Goal: Task Accomplishment & Management: Use online tool/utility

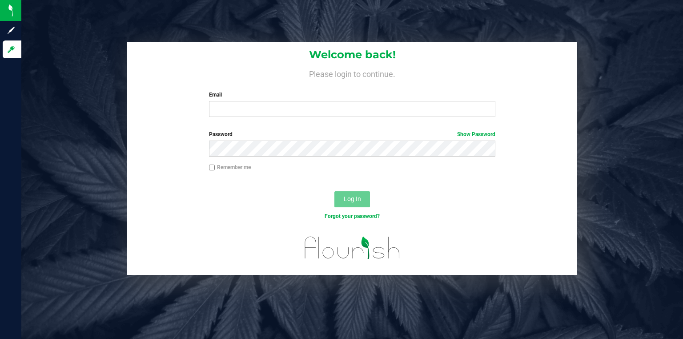
click at [343, 99] on label "Email" at bounding box center [352, 95] width 287 height 8
click at [343, 101] on input "Email" at bounding box center [352, 109] width 287 height 16
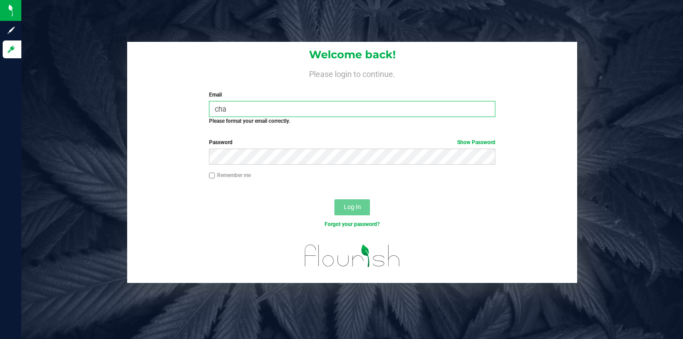
type input "CHAMBLEE@BOTANICALSCIENCES.COM"
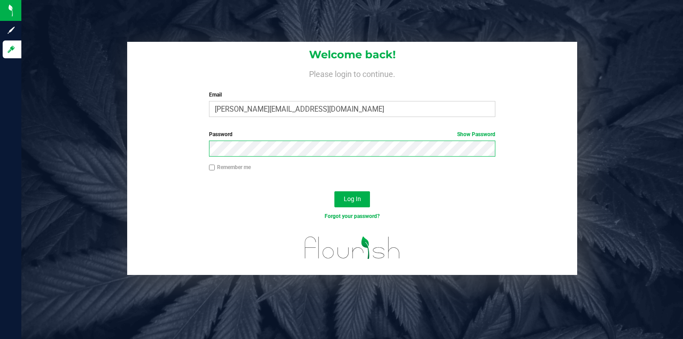
click at [334, 191] on button "Log In" at bounding box center [352, 199] width 36 height 16
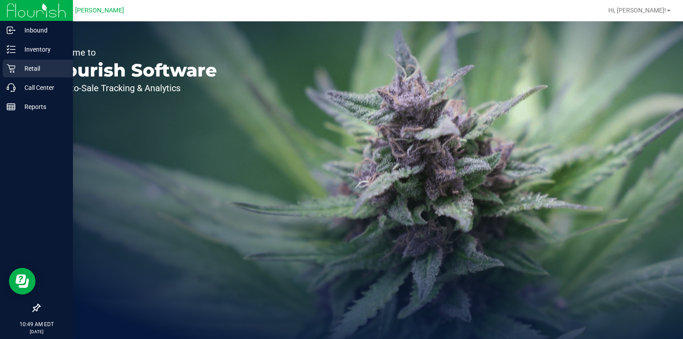
click at [19, 75] on div "Retail" at bounding box center [38, 69] width 70 height 18
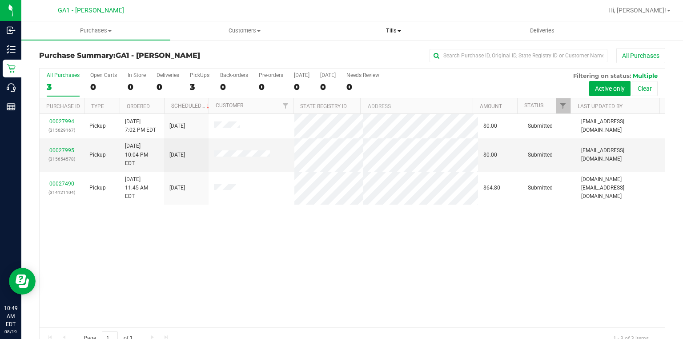
click at [413, 32] on span "Tills" at bounding box center [394, 31] width 148 height 8
click at [380, 54] on li "Manage tills" at bounding box center [393, 53] width 149 height 11
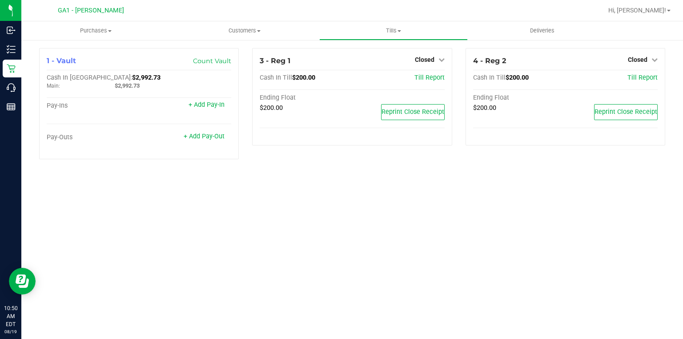
click at [310, 304] on div "Purchases Summary of purchases Fulfillment All purchases Customers All customer…" at bounding box center [352, 180] width 662 height 318
click at [442, 55] on div "Closed" at bounding box center [430, 59] width 30 height 11
click at [440, 58] on icon at bounding box center [441, 59] width 6 height 6
click at [434, 76] on link "Open Till" at bounding box center [425, 78] width 24 height 7
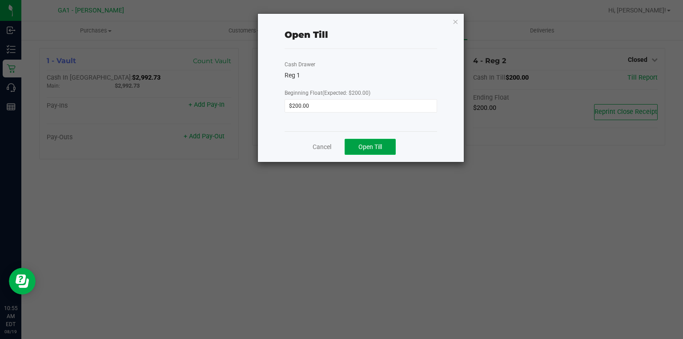
click at [382, 144] on span "Open Till" at bounding box center [370, 146] width 24 height 7
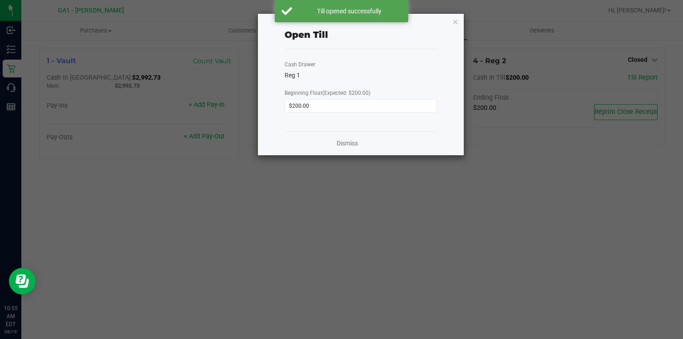
click at [646, 62] on ngb-modal-window "Open Till Cash Drawer Reg 1 Beginning Float (Expected: $200.00) $200.00 Dismiss" at bounding box center [345, 169] width 690 height 339
click at [350, 144] on link "Dismiss" at bounding box center [347, 143] width 21 height 9
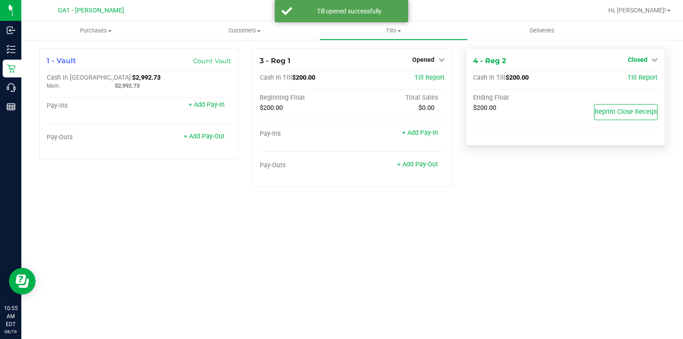
click at [648, 62] on link "Closed" at bounding box center [643, 59] width 30 height 7
click at [626, 82] on div "Open Till" at bounding box center [637, 78] width 66 height 11
click at [631, 77] on link "Open Till" at bounding box center [638, 78] width 24 height 7
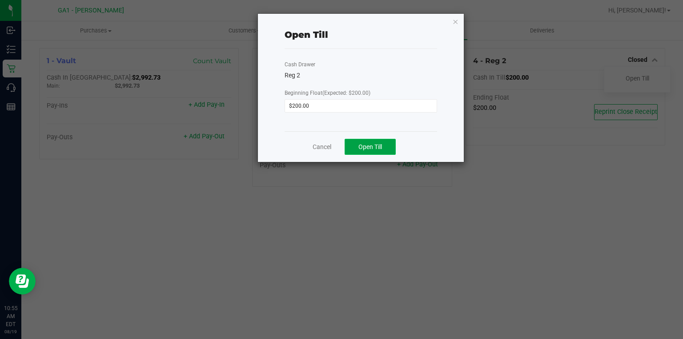
click at [374, 151] on button "Open Till" at bounding box center [370, 147] width 51 height 16
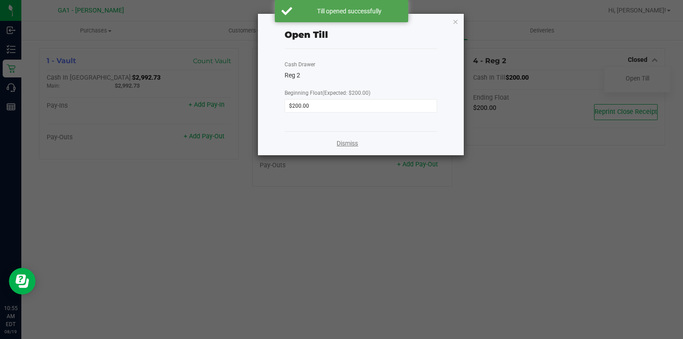
click at [351, 145] on link "Dismiss" at bounding box center [347, 143] width 21 height 9
